Goal: Task Accomplishment & Management: Complete application form

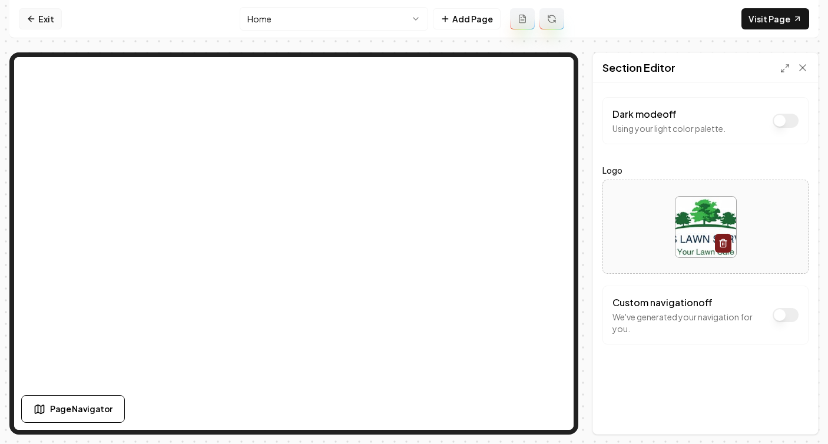
click at [37, 16] on link "Exit" at bounding box center [40, 18] width 43 height 21
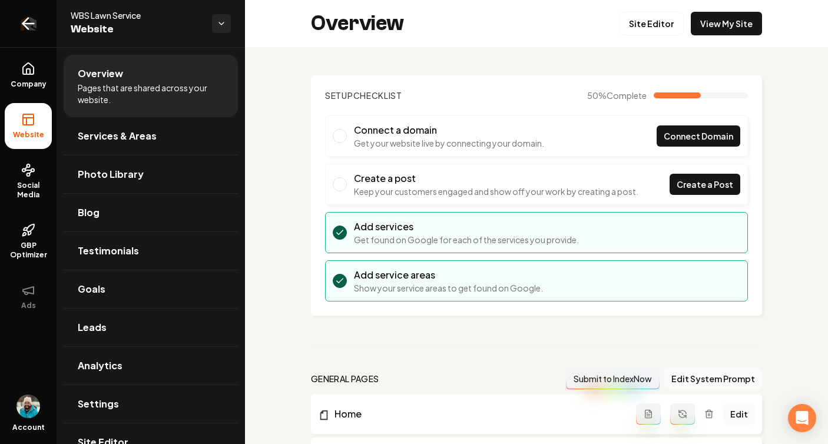
click at [31, 19] on icon "Return to dashboard" at bounding box center [28, 23] width 19 height 19
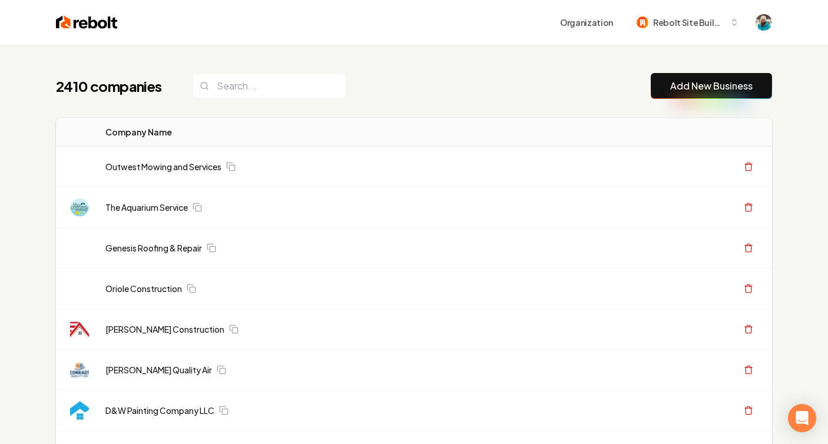
click at [703, 81] on link "Add New Business" at bounding box center [711, 86] width 82 height 14
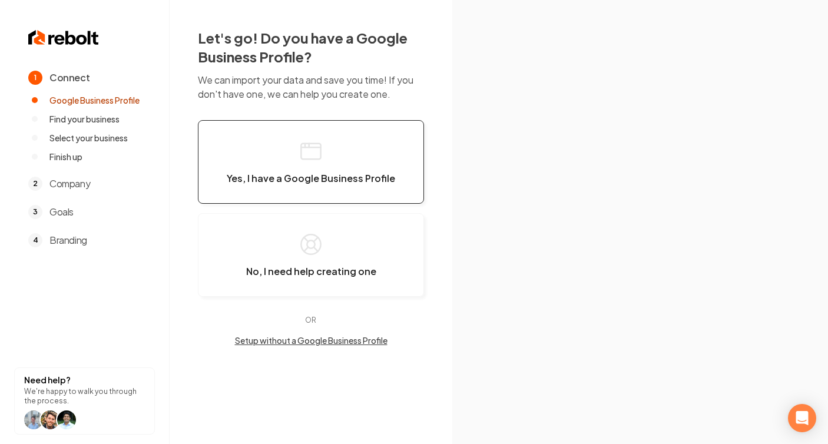
click at [332, 151] on button "Yes, I have a Google Business Profile" at bounding box center [311, 162] width 226 height 84
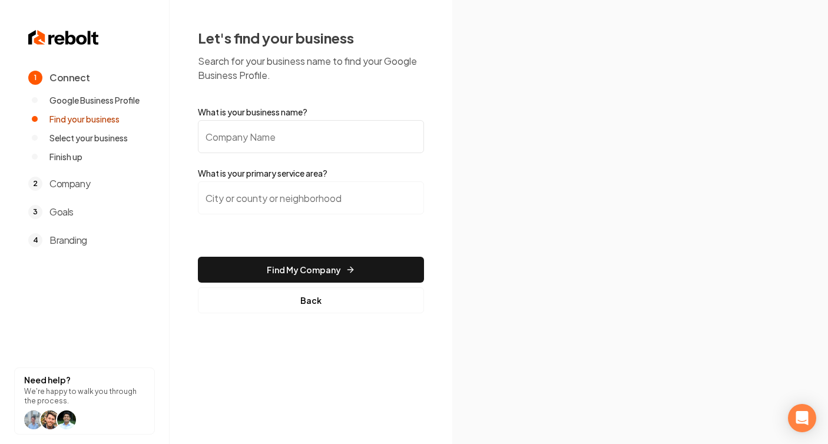
click at [241, 132] on input "What is your business name?" at bounding box center [311, 136] width 226 height 33
paste input "[GEOGRAPHIC_DATA] Locksmith & Garage Doors Services"
type input "[GEOGRAPHIC_DATA] Locksmith & Garage Doors Services"
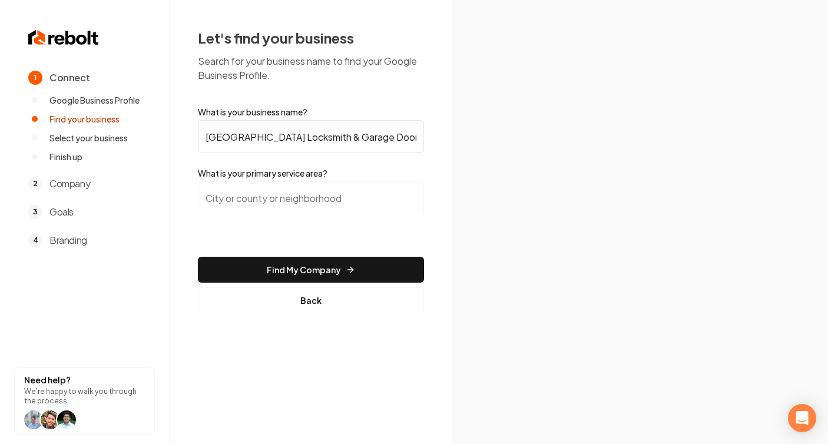
click at [224, 201] on input "search" at bounding box center [311, 197] width 226 height 33
paste input "[GEOGRAPHIC_DATA]"
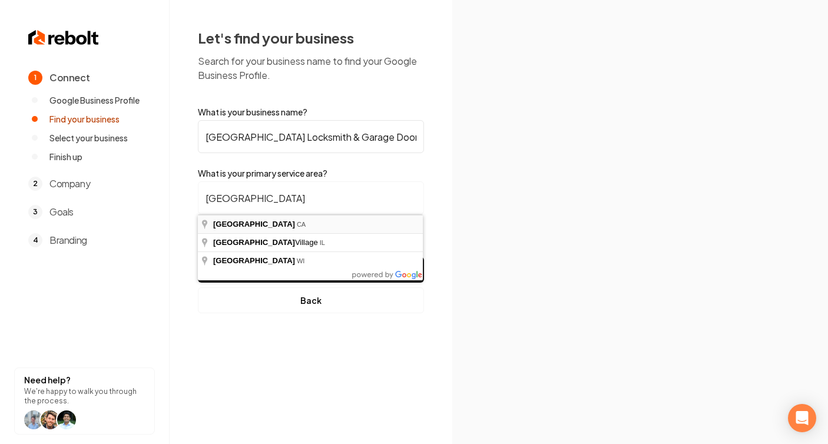
type input "[GEOGRAPHIC_DATA], [GEOGRAPHIC_DATA]"
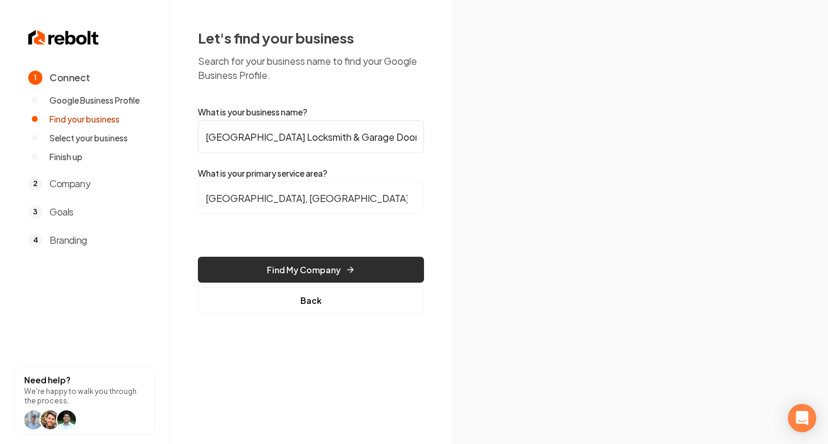
click at [374, 270] on button "Find My Company" at bounding box center [311, 270] width 226 height 26
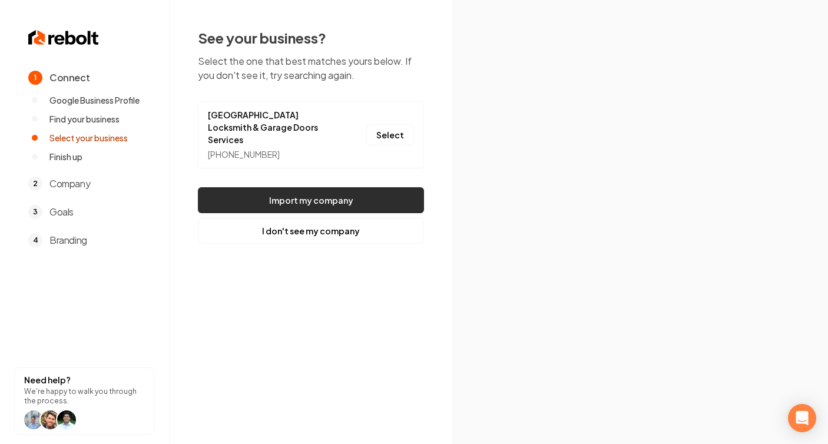
click at [310, 188] on button "Import my company" at bounding box center [311, 200] width 226 height 26
click at [389, 130] on button "Select" at bounding box center [390, 134] width 48 height 21
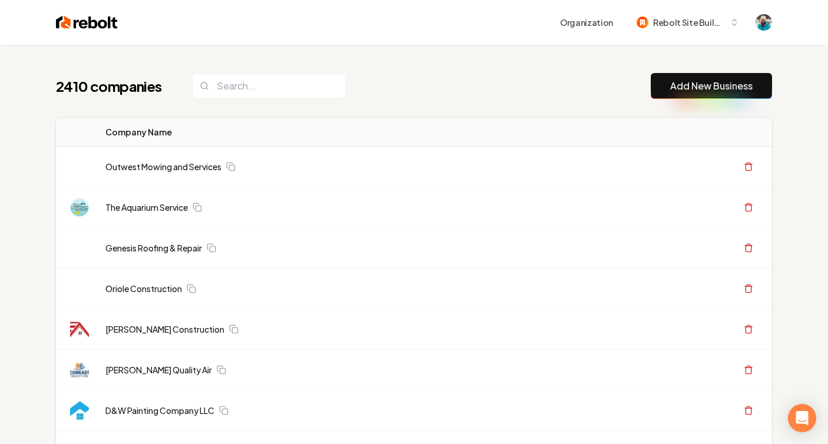
click at [696, 88] on link "Add New Business" at bounding box center [711, 86] width 82 height 14
click at [690, 83] on link "Add New Business" at bounding box center [711, 86] width 82 height 14
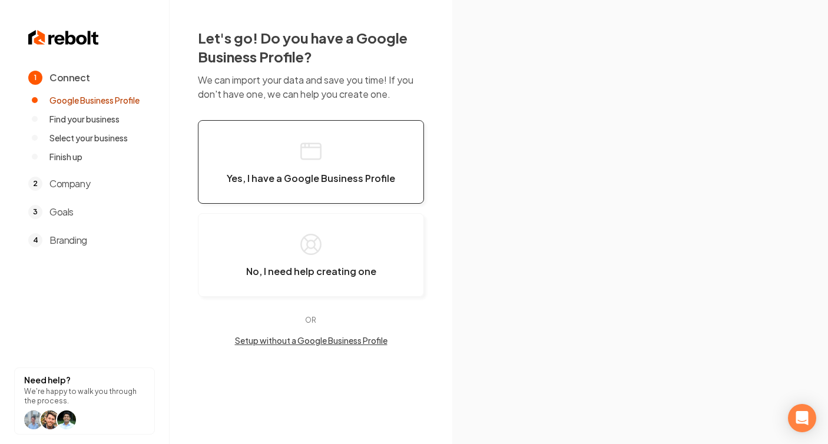
click at [344, 159] on button "Yes, I have a Google Business Profile" at bounding box center [311, 162] width 226 height 84
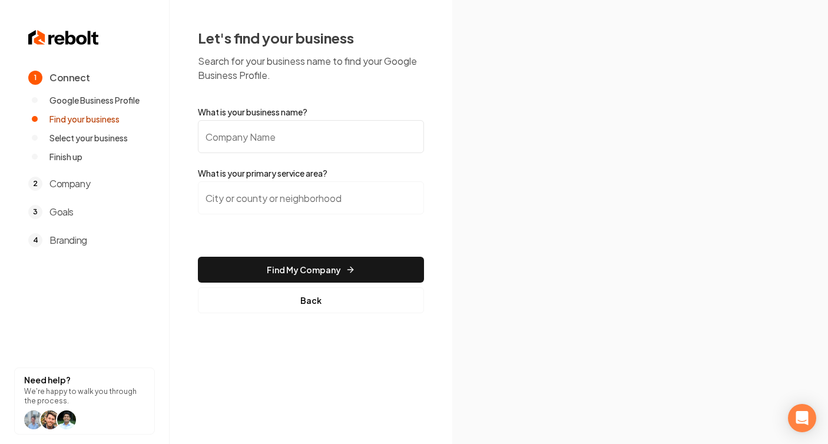
click at [350, 138] on input "What is your business name?" at bounding box center [311, 136] width 226 height 33
paste input "[GEOGRAPHIC_DATA]"
type input "[GEOGRAPHIC_DATA]"
click at [322, 200] on input "search" at bounding box center [311, 197] width 226 height 33
paste input "[GEOGRAPHIC_DATA]"
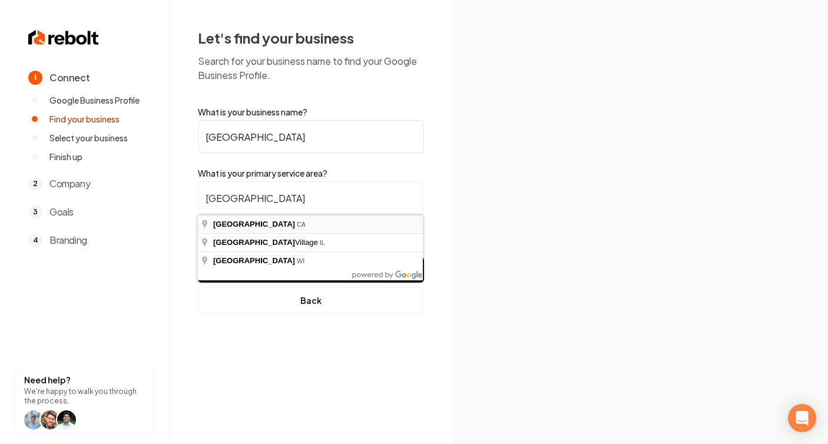
type input "[GEOGRAPHIC_DATA], [GEOGRAPHIC_DATA]"
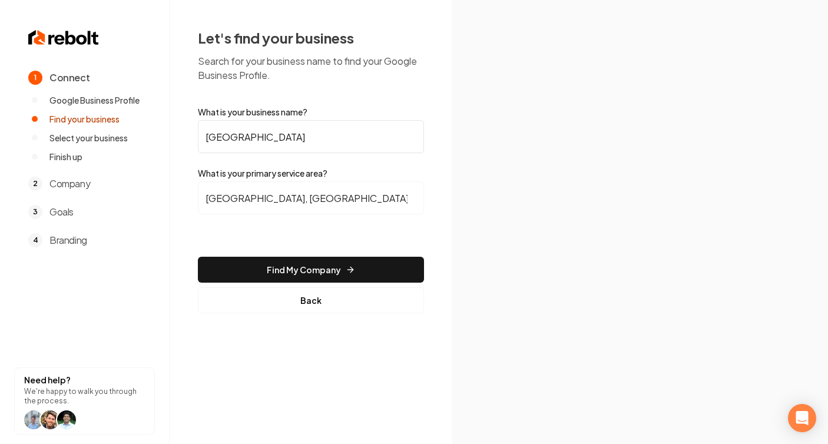
click at [280, 134] on input "[GEOGRAPHIC_DATA]" at bounding box center [311, 136] width 226 height 33
paste input "[GEOGRAPHIC_DATA] Locksmith & Garage Doors Services"
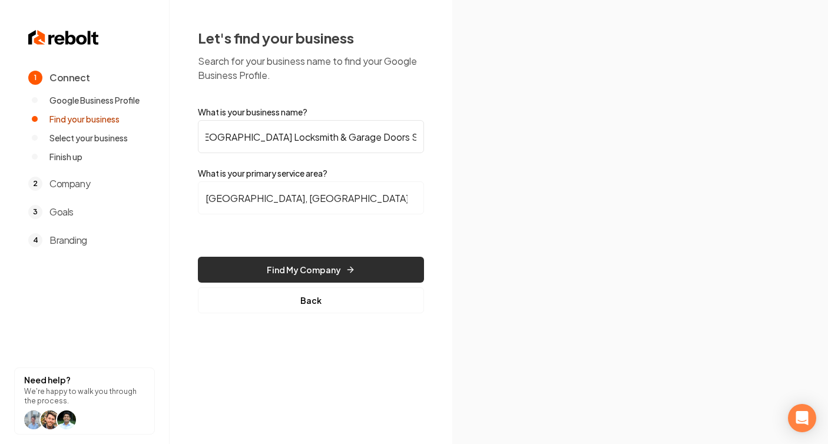
type input "[GEOGRAPHIC_DATA] Locksmith & Garage Doors Services"
click at [343, 270] on button "Find My Company" at bounding box center [311, 270] width 226 height 26
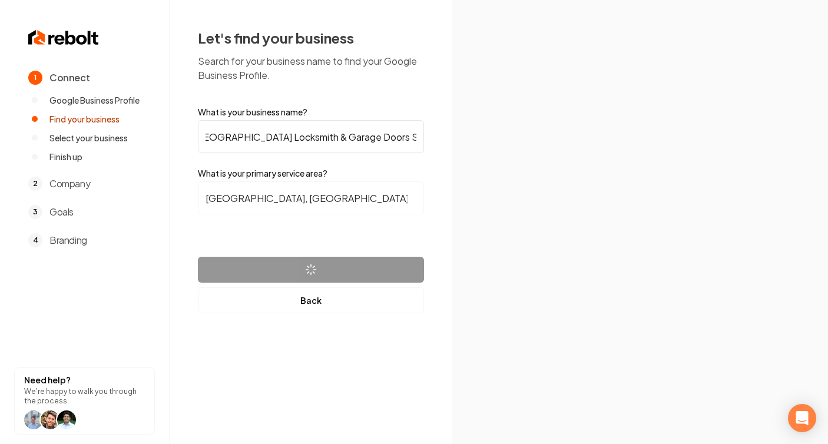
scroll to position [0, 0]
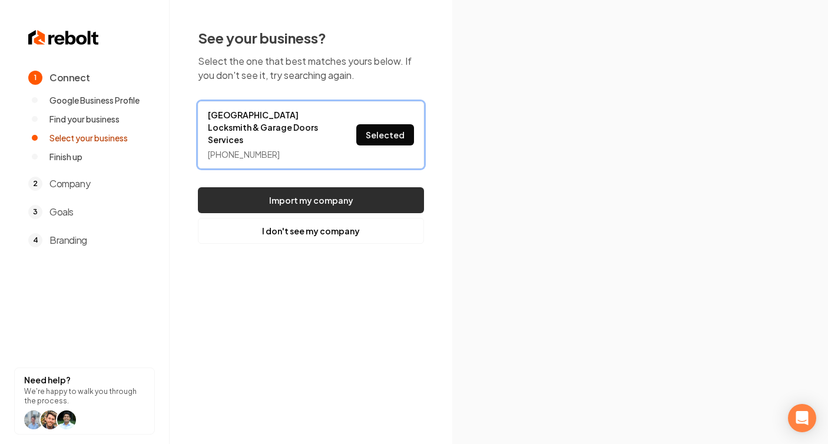
click at [400, 191] on button "Import my company" at bounding box center [311, 200] width 226 height 26
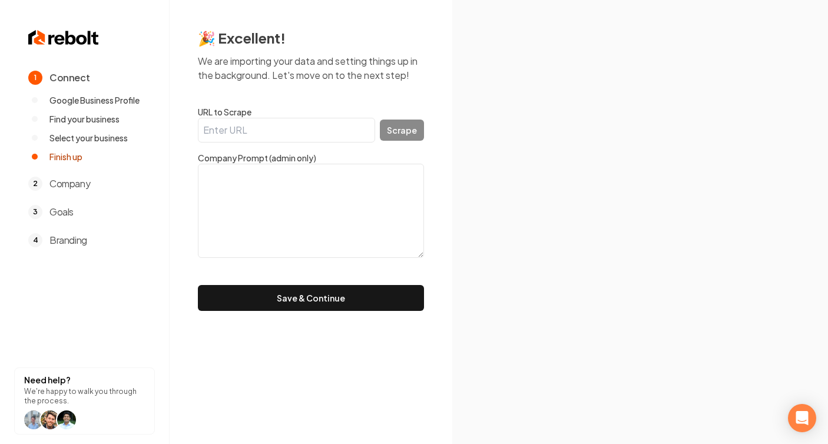
click at [259, 129] on input "URL to Scrape" at bounding box center [286, 130] width 177 height 25
paste input "[URL][DOMAIN_NAME]"
type input "[URL][DOMAIN_NAME]"
click at [420, 133] on button "Scrape" at bounding box center [402, 130] width 44 height 21
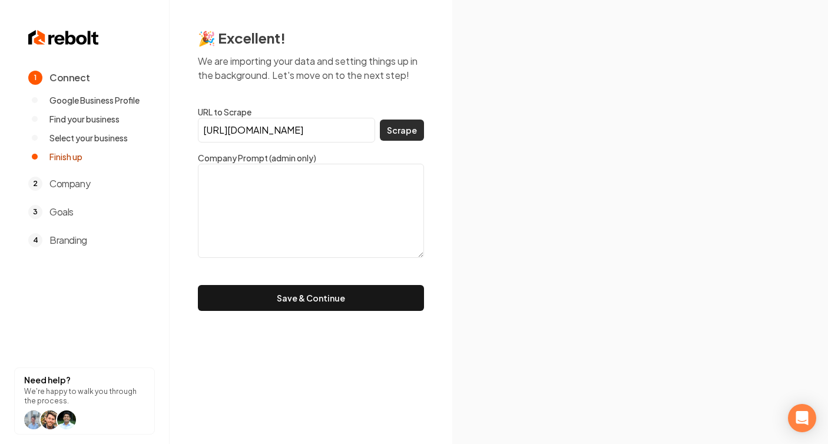
scroll to position [0, 0]
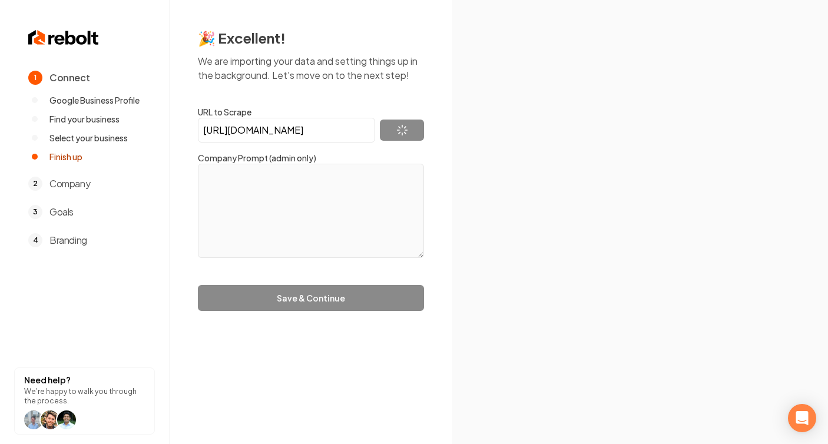
type textarea "Everything you need for your home security-- Lock change, ReKey, Lockouts and m…"
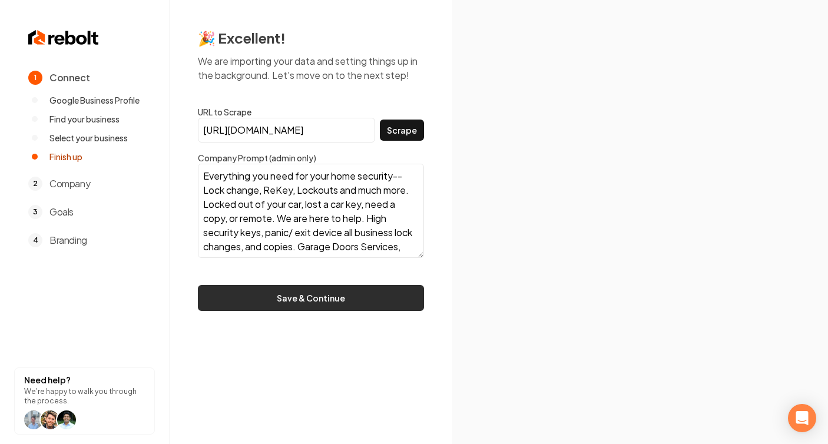
click at [377, 300] on button "Save & Continue" at bounding box center [311, 298] width 226 height 26
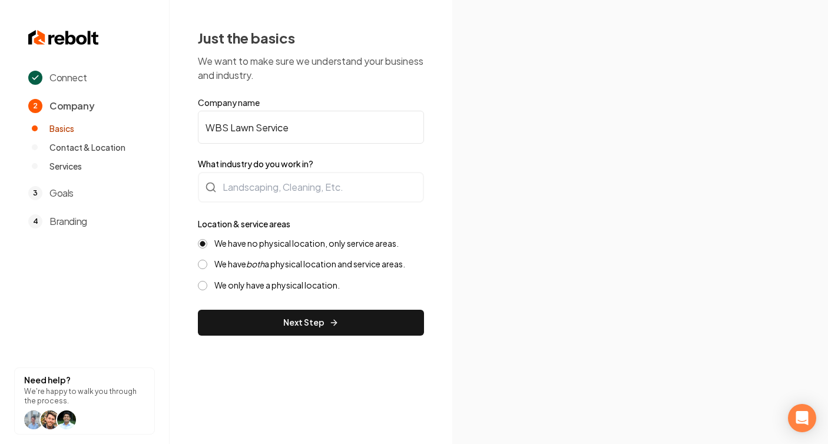
click at [327, 121] on input "WBS Lawn Service" at bounding box center [311, 127] width 226 height 33
paste input "[URL][DOMAIN_NAME]"
click at [322, 131] on input "WBS Lawn Service" at bounding box center [311, 127] width 226 height 33
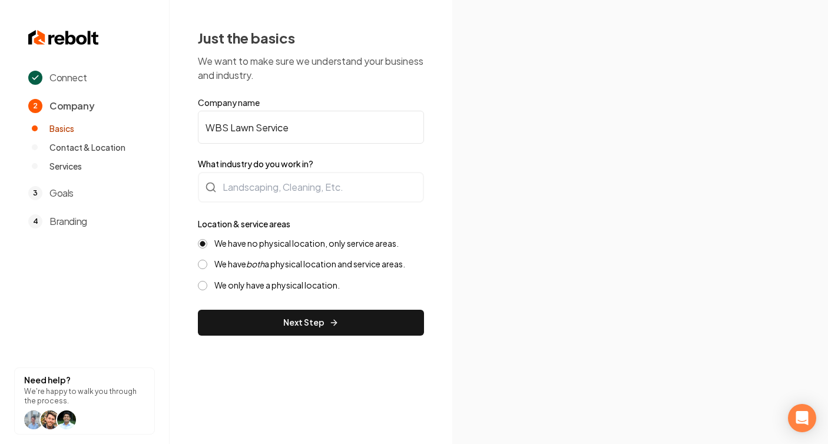
click at [322, 131] on input "WBS Lawn Service" at bounding box center [311, 127] width 226 height 33
paste input "[GEOGRAPHIC_DATA] Locksmith & Garage Doors Services"
type input "[GEOGRAPHIC_DATA] Locksmith & Garage Doors Services"
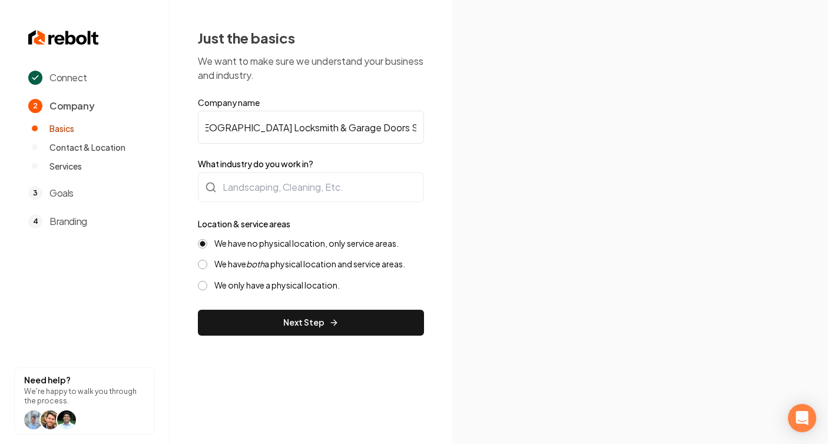
click at [470, 153] on section at bounding box center [640, 222] width 376 height 444
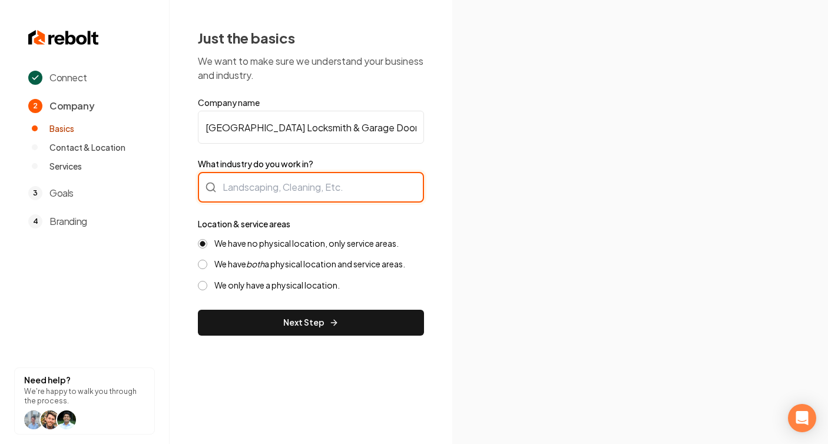
click at [293, 182] on div at bounding box center [311, 187] width 226 height 31
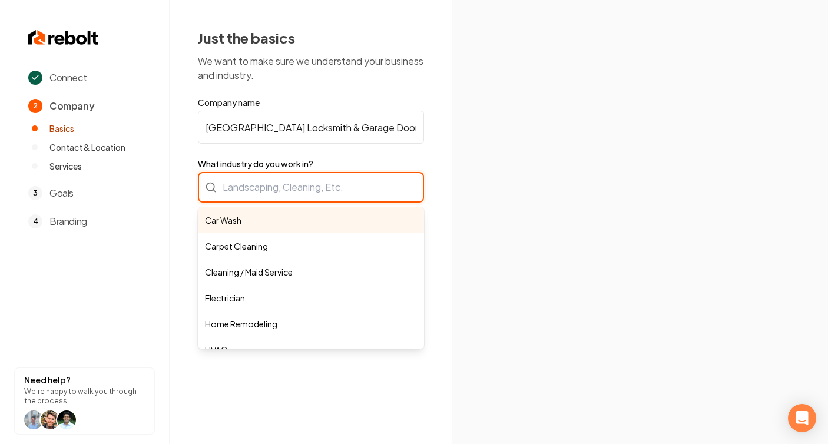
paste input "Contractor"
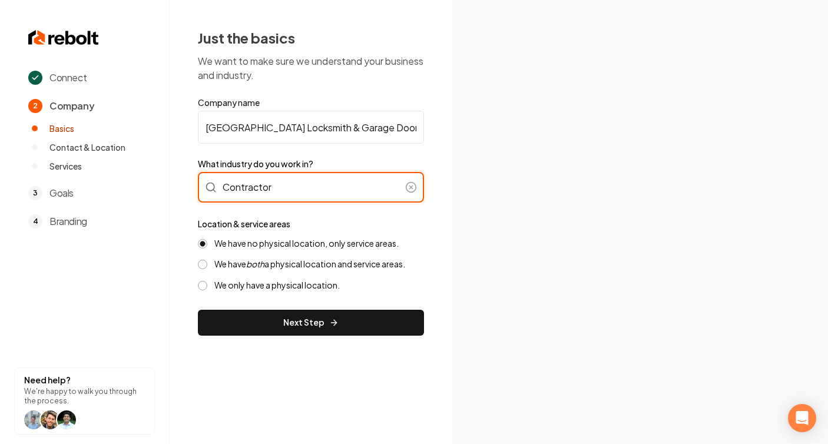
type input "Contractor"
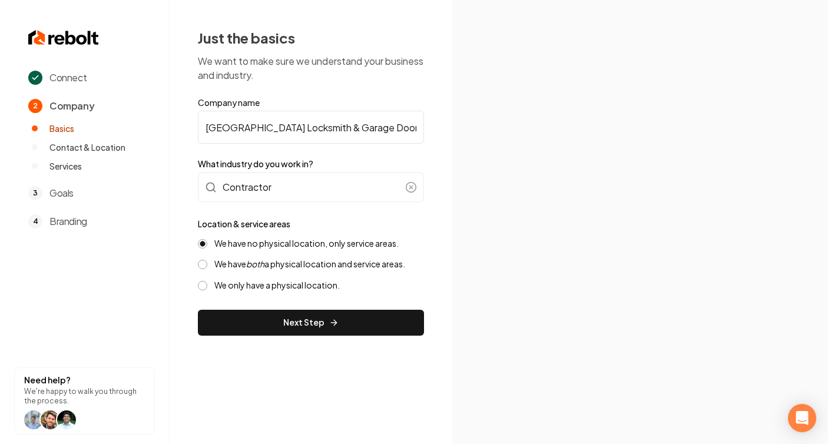
click at [495, 196] on img at bounding box center [639, 222] width 313 height 168
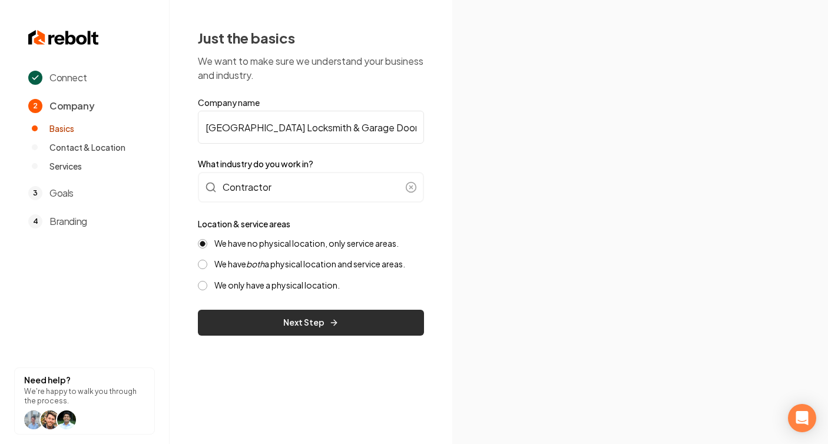
click at [234, 324] on button "Next Step" at bounding box center [311, 323] width 226 height 26
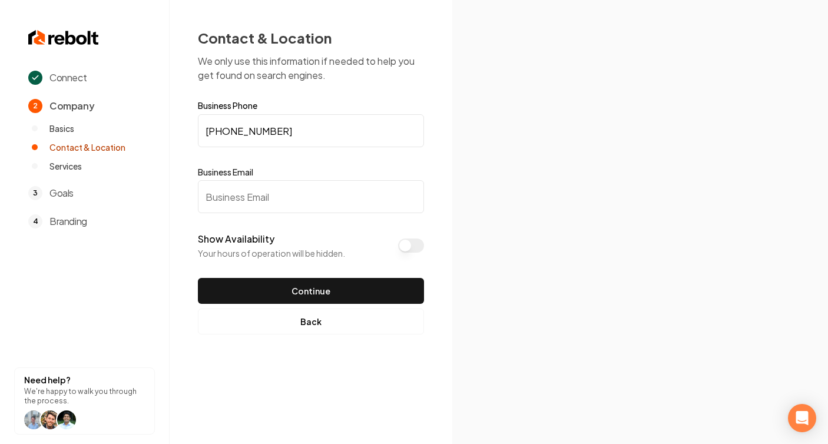
click at [274, 197] on input "Business Email" at bounding box center [311, 196] width 226 height 33
paste input "[EMAIL_ADDRESS][DOMAIN_NAME]"
type input "[EMAIL_ADDRESS][DOMAIN_NAME]"
click at [508, 191] on img at bounding box center [639, 222] width 313 height 168
click at [420, 244] on button "Show Availability" at bounding box center [411, 246] width 26 height 14
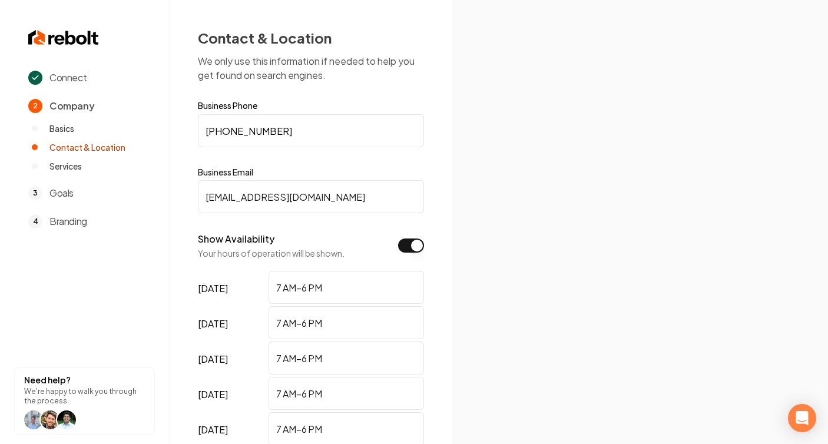
click at [355, 294] on input "7 AM–6 PM" at bounding box center [346, 287] width 155 height 33
paste input "am - 10pm"
click at [292, 293] on input "7am - 10pm" at bounding box center [346, 287] width 155 height 33
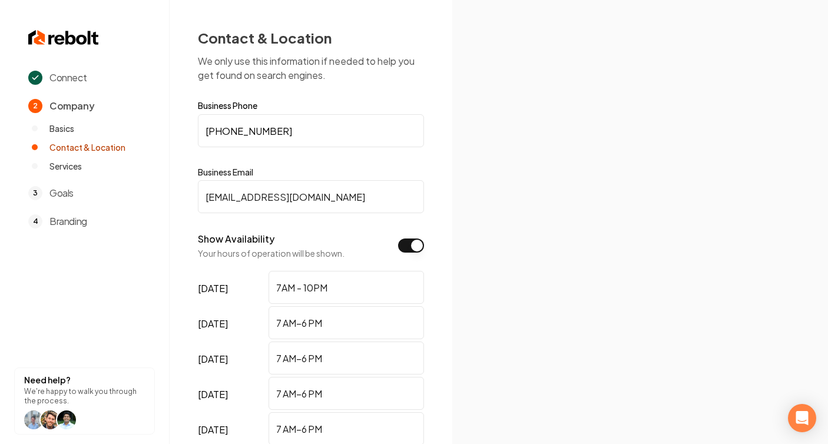
click at [345, 287] on input "7AM - 10PM" at bounding box center [346, 287] width 155 height 33
type input "7AM - 10PM"
click at [326, 327] on input "7 AM–6 PM" at bounding box center [346, 322] width 155 height 33
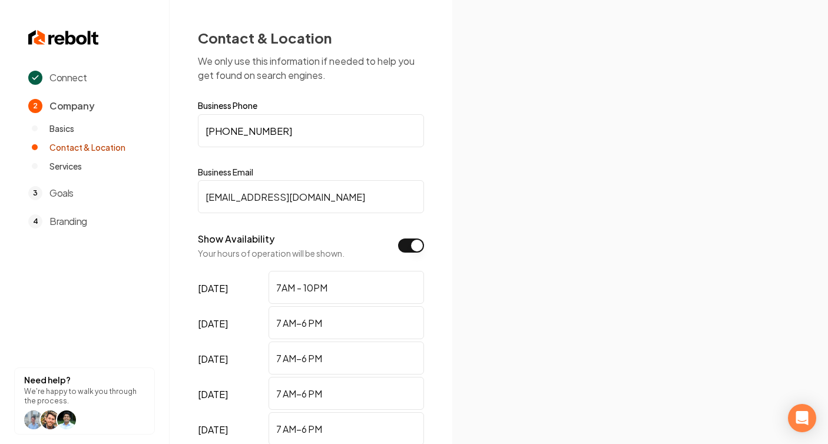
click at [326, 327] on input "7 AM–6 PM" at bounding box center [346, 322] width 155 height 33
paste input "AM - 10"
type input "7AM - 10PM"
click at [332, 355] on input "7 AM–6 PM" at bounding box center [346, 358] width 155 height 33
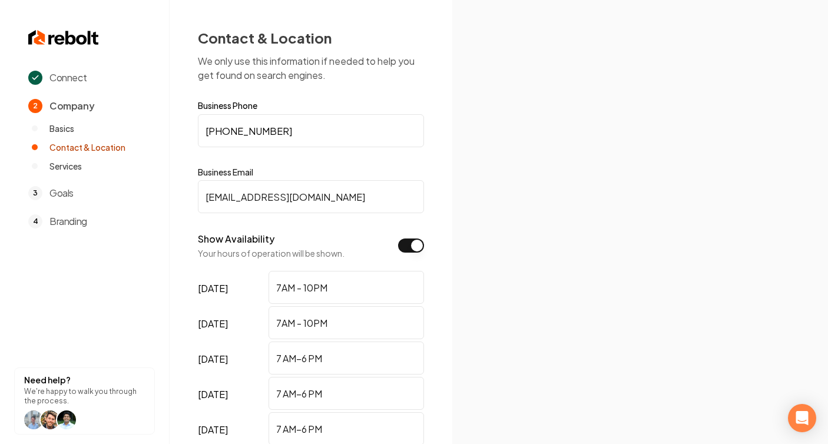
click at [332, 355] on input "7 AM–6 PM" at bounding box center [346, 358] width 155 height 33
paste input "AM - 10"
type input "7AM - 10PM"
click at [329, 393] on input "7 AM–6 PM" at bounding box center [346, 393] width 155 height 33
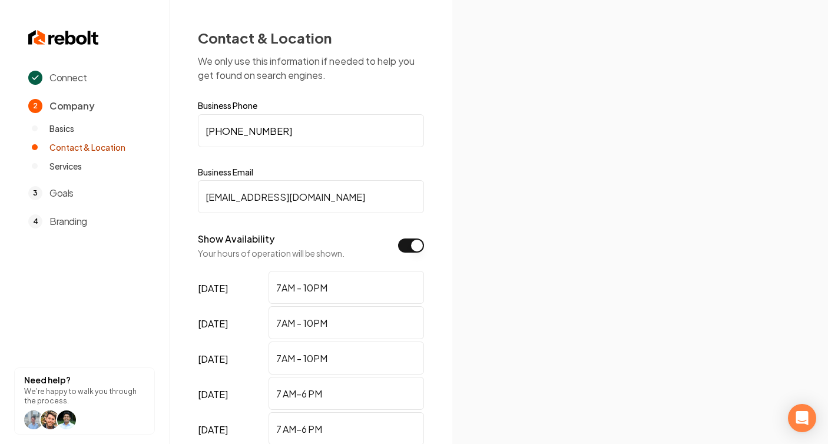
click at [329, 393] on input "7 AM–6 PM" at bounding box center [346, 393] width 155 height 33
paste input "AM - 10"
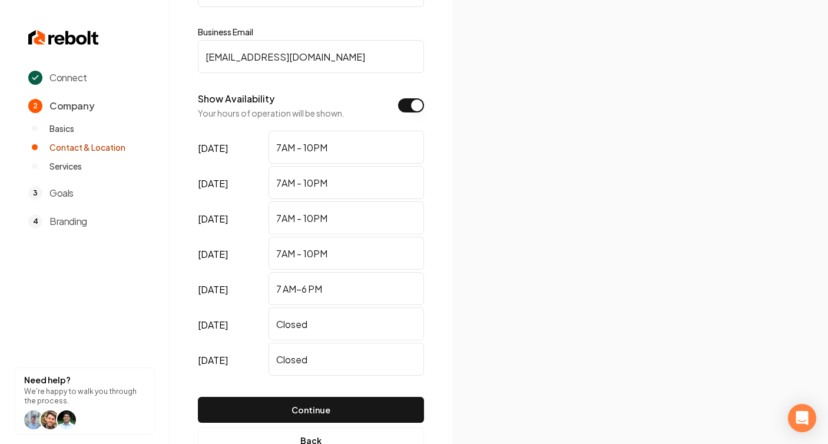
scroll to position [145, 0]
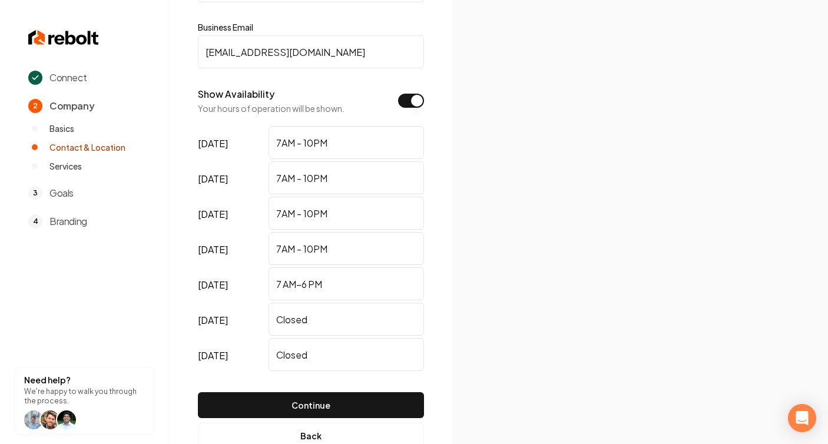
type input "7AM - 10PM"
click at [333, 283] on input "7 AM–6 PM" at bounding box center [346, 283] width 155 height 33
paste input "AM - 10"
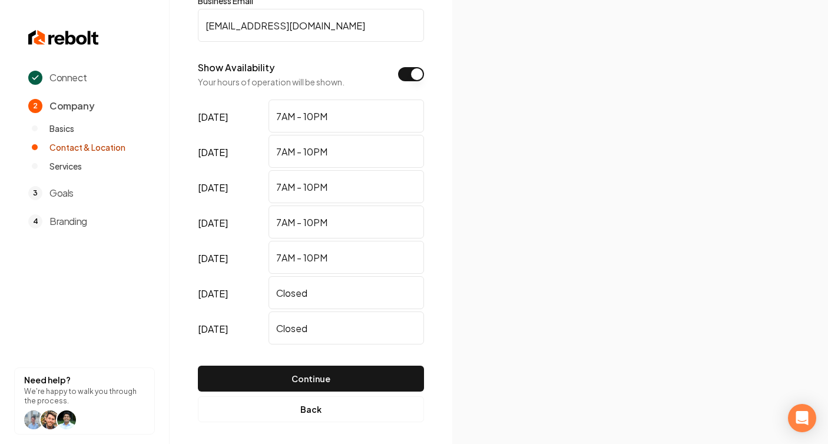
scroll to position [178, 0]
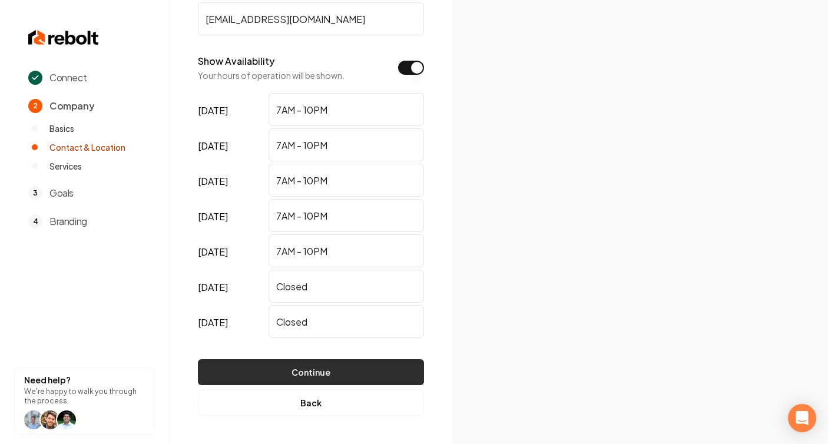
type input "7AM - 10PM"
click at [415, 366] on button "Continue" at bounding box center [311, 372] width 226 height 26
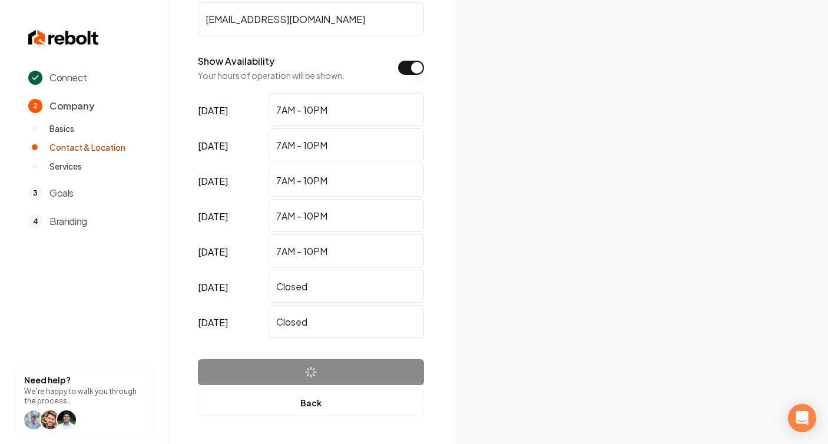
scroll to position [0, 0]
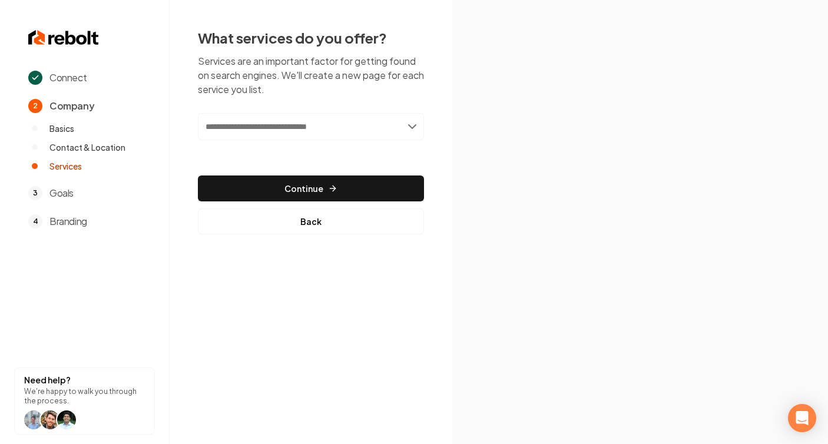
click at [239, 123] on input "text" at bounding box center [311, 126] width 226 height 27
paste input "**********"
click at [223, 127] on input "**********" at bounding box center [311, 126] width 226 height 27
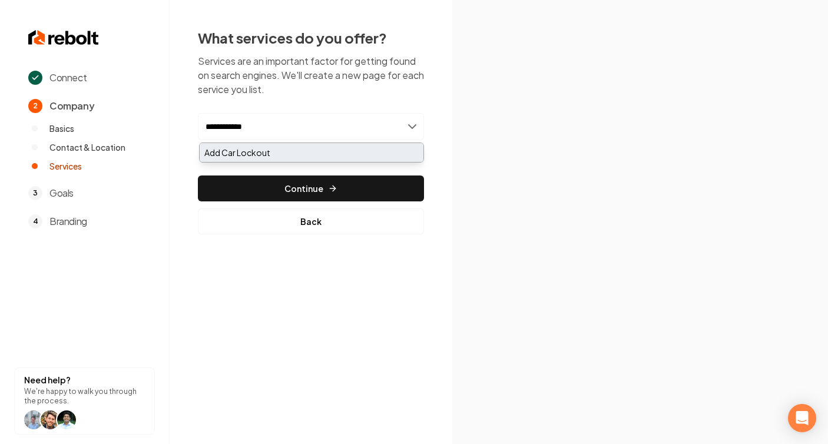
type input "**********"
click at [249, 153] on div "Add Car Lockout" at bounding box center [312, 152] width 224 height 19
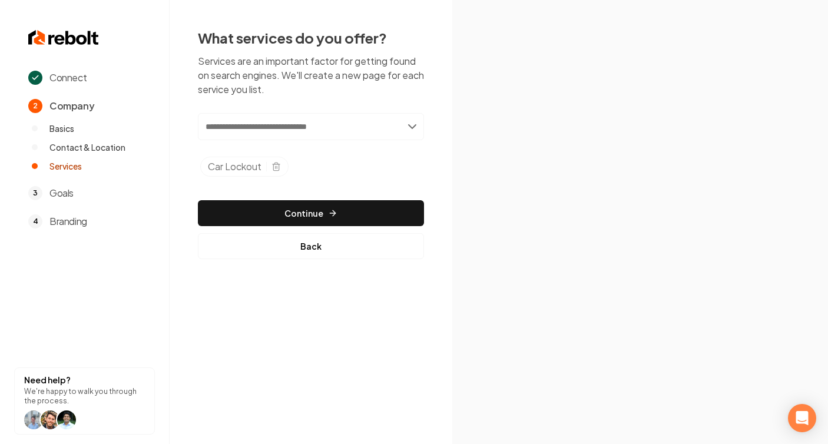
paste input "**********"
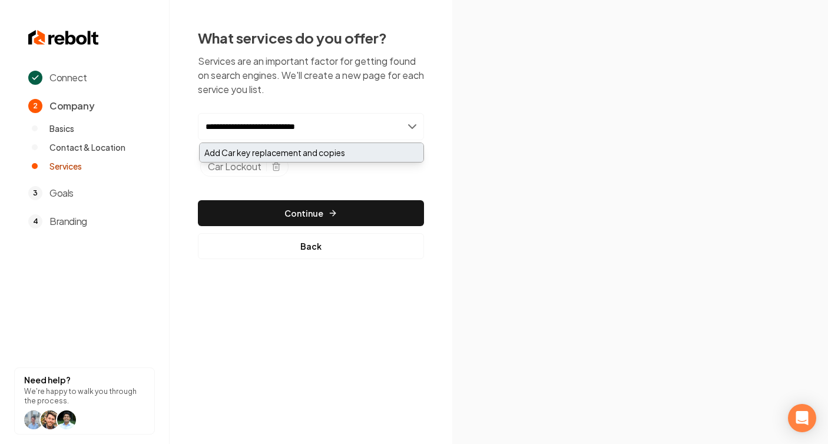
type input "**********"
click at [280, 152] on div "Add Car key replacement and copies" at bounding box center [312, 152] width 224 height 19
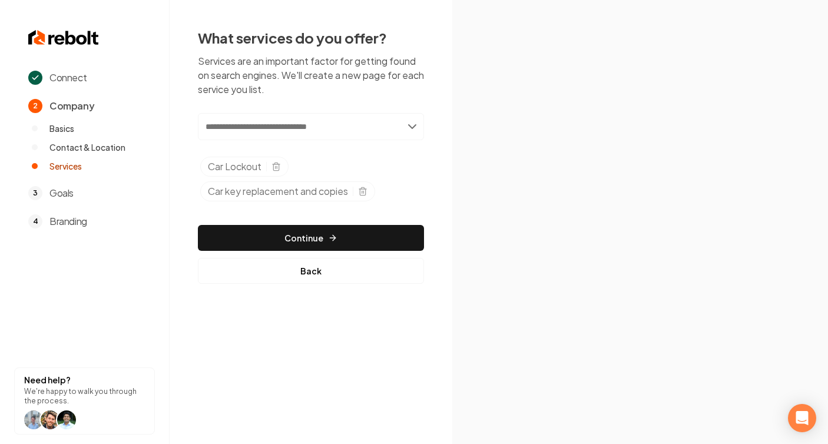
paste input "**********"
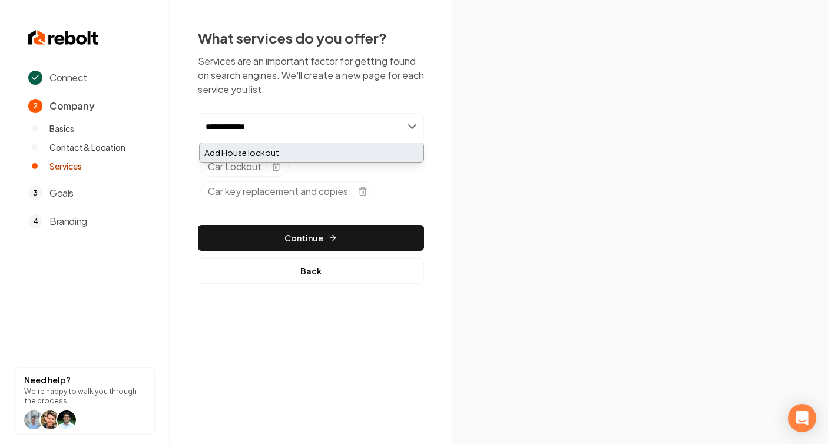
type input "**********"
click at [248, 152] on div "Add House lockout" at bounding box center [312, 152] width 224 height 19
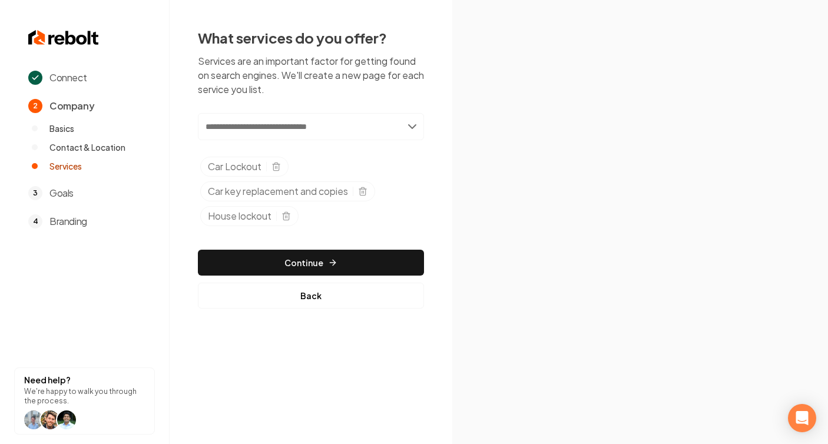
paste input "**********"
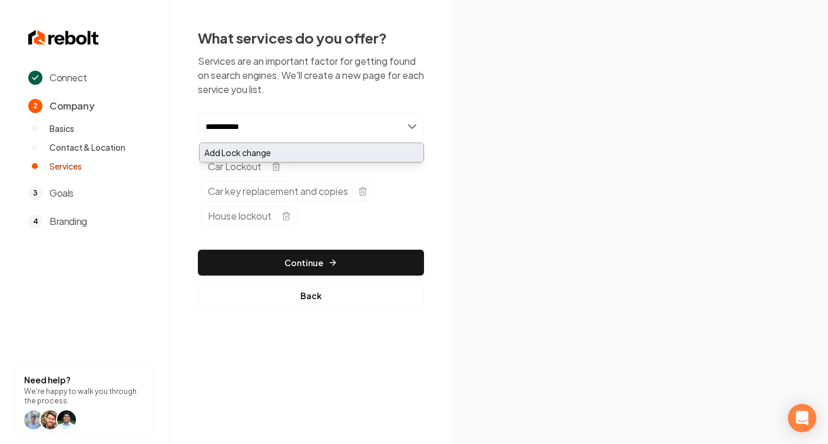
type input "**********"
click at [272, 153] on div "Add Lock change" at bounding box center [312, 152] width 224 height 19
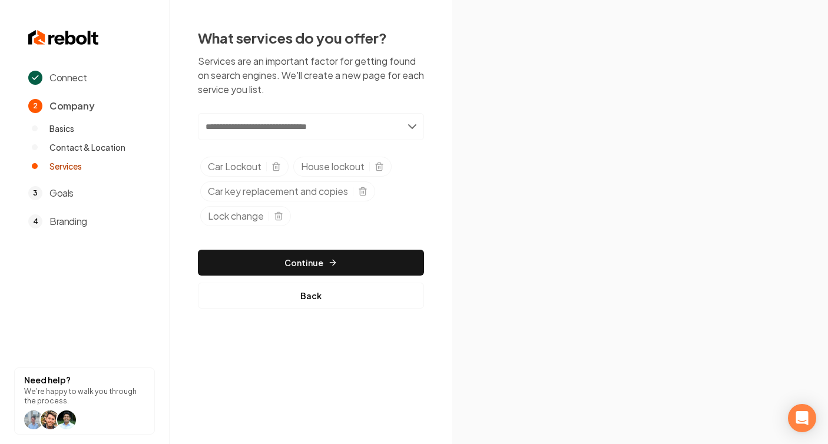
paste input "**********"
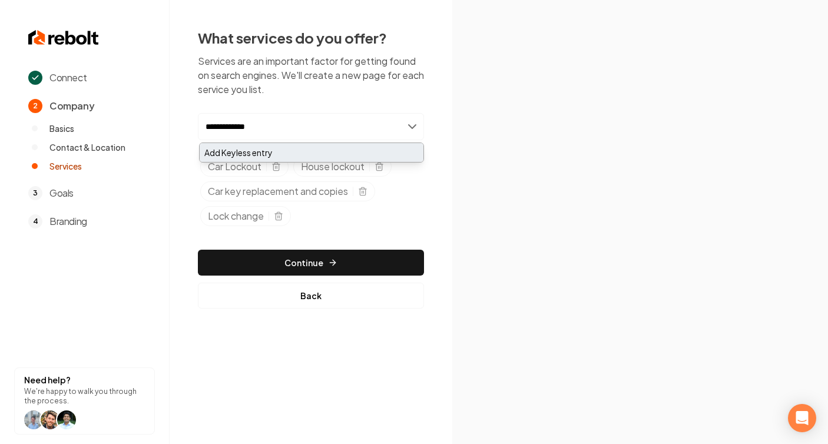
type input "**********"
click at [277, 150] on div "Add Keyless entry" at bounding box center [312, 152] width 224 height 19
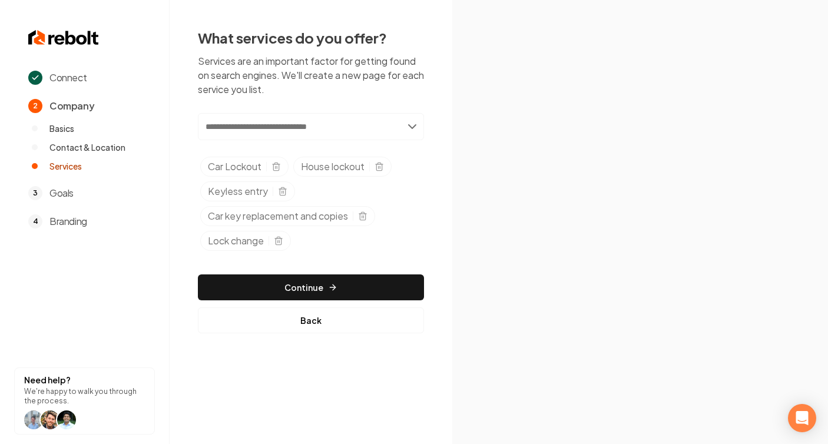
paste input "**********"
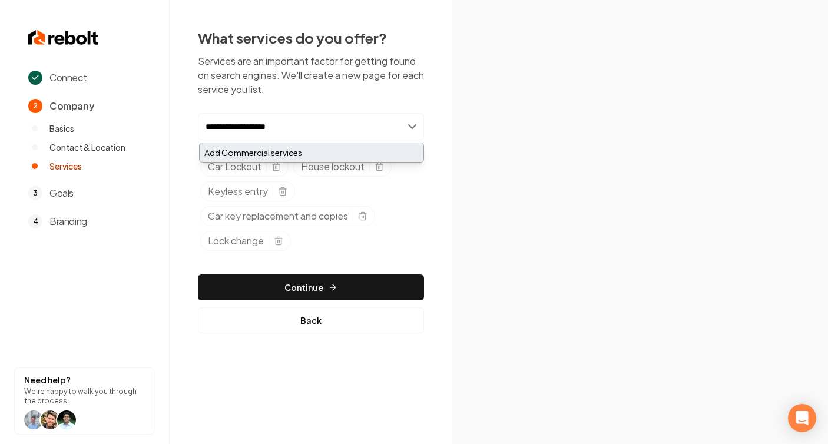
type input "**********"
click at [270, 148] on div "Add Commercial services" at bounding box center [312, 152] width 224 height 19
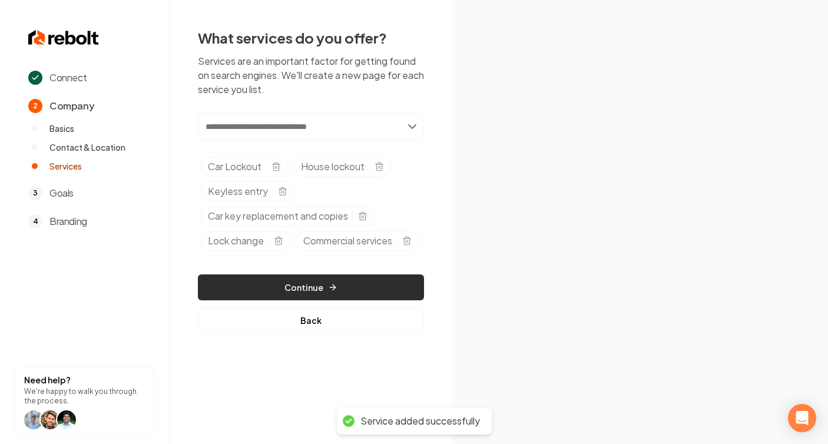
click at [390, 300] on button "Continue" at bounding box center [311, 287] width 226 height 26
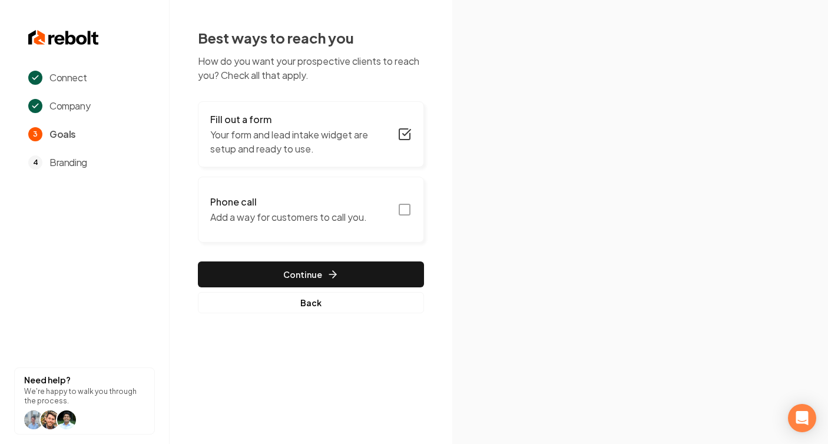
click at [408, 211] on icon "button" at bounding box center [405, 210] width 14 height 14
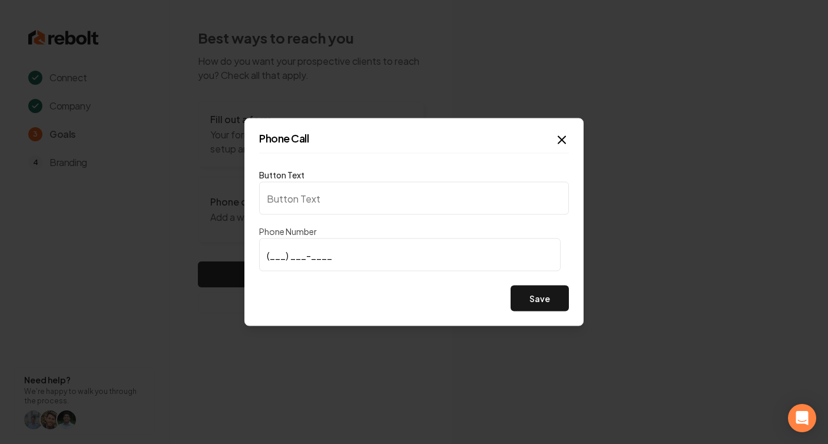
type input "Call us"
type input "[PHONE_NUMBER]"
click at [544, 303] on button "Save" at bounding box center [540, 299] width 58 height 26
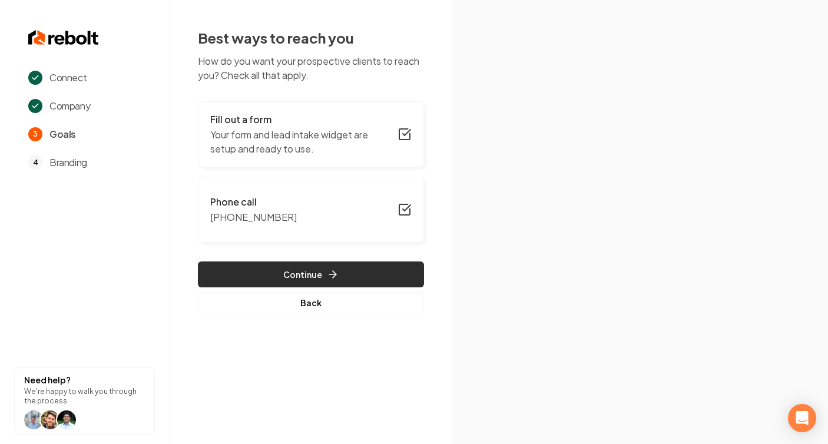
click at [413, 270] on button "Continue" at bounding box center [311, 274] width 226 height 26
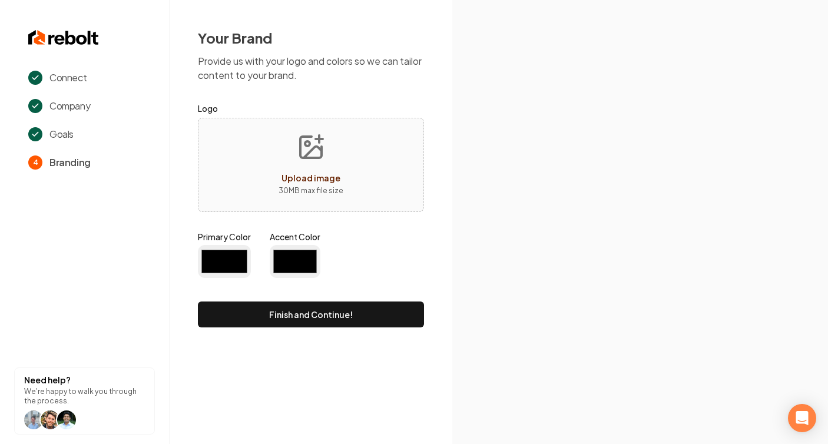
type input "#194d33"
type input "#70be00"
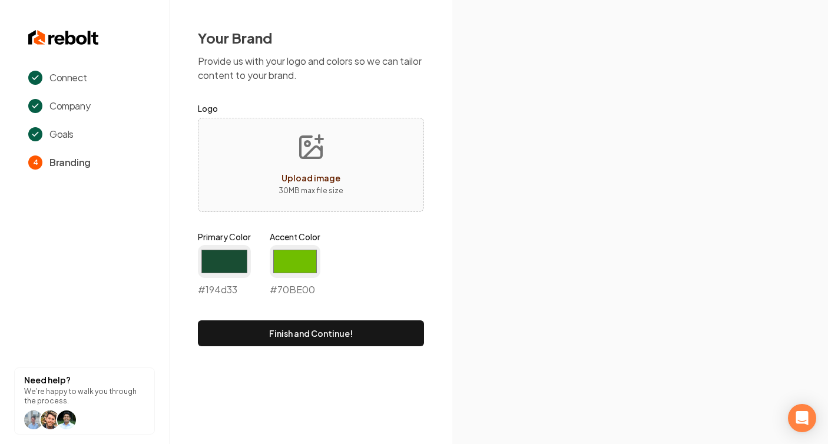
click at [286, 147] on button "Upload image 30 MB max file size" at bounding box center [311, 165] width 84 height 82
type input "**********"
click at [224, 255] on input "#194d33" at bounding box center [224, 261] width 53 height 33
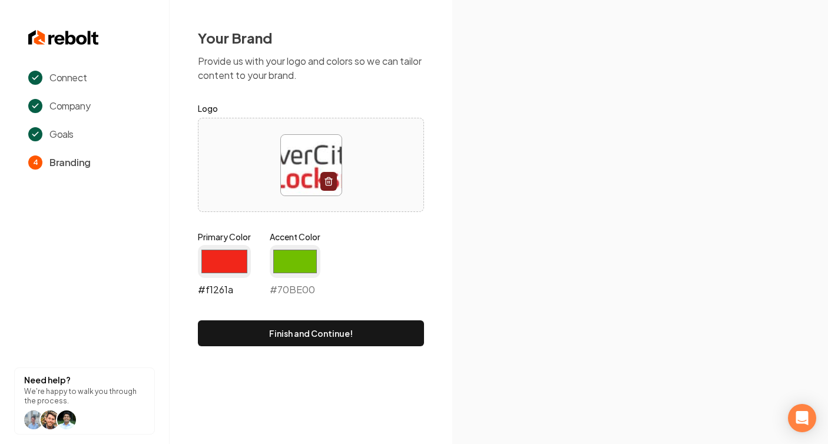
type input "#f1261a"
click at [295, 260] on input "#70be00" at bounding box center [295, 261] width 51 height 33
type input "#2f2e2e"
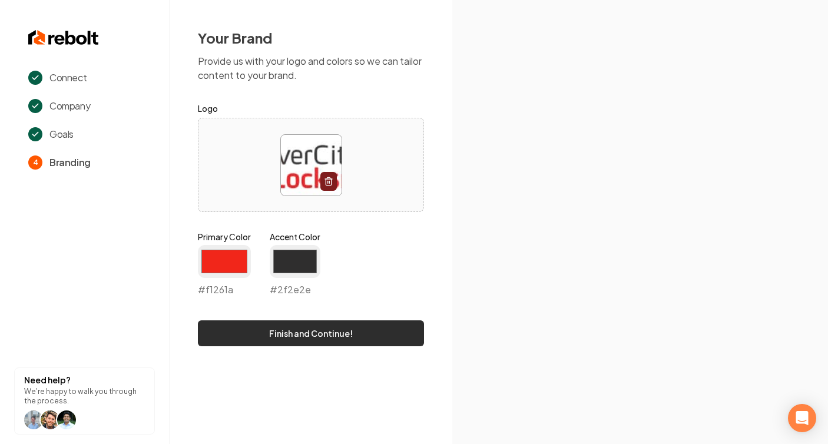
click at [390, 335] on button "Finish and Continue!" at bounding box center [311, 333] width 226 height 26
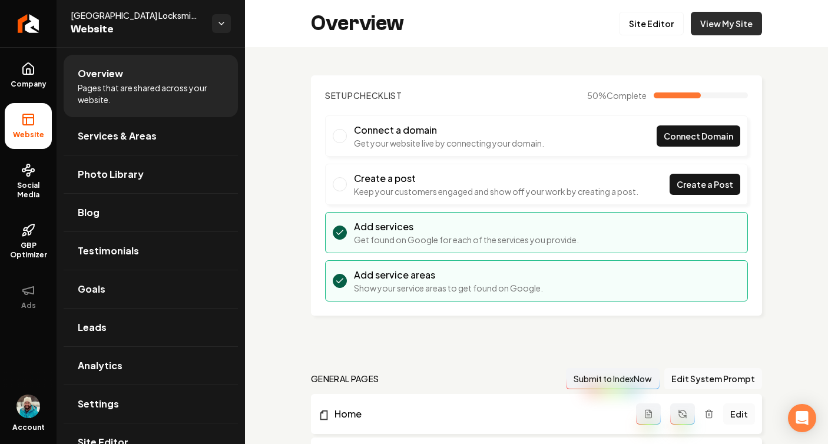
click at [711, 19] on link "View My Site" at bounding box center [726, 24] width 71 height 24
